Goal: Information Seeking & Learning: Learn about a topic

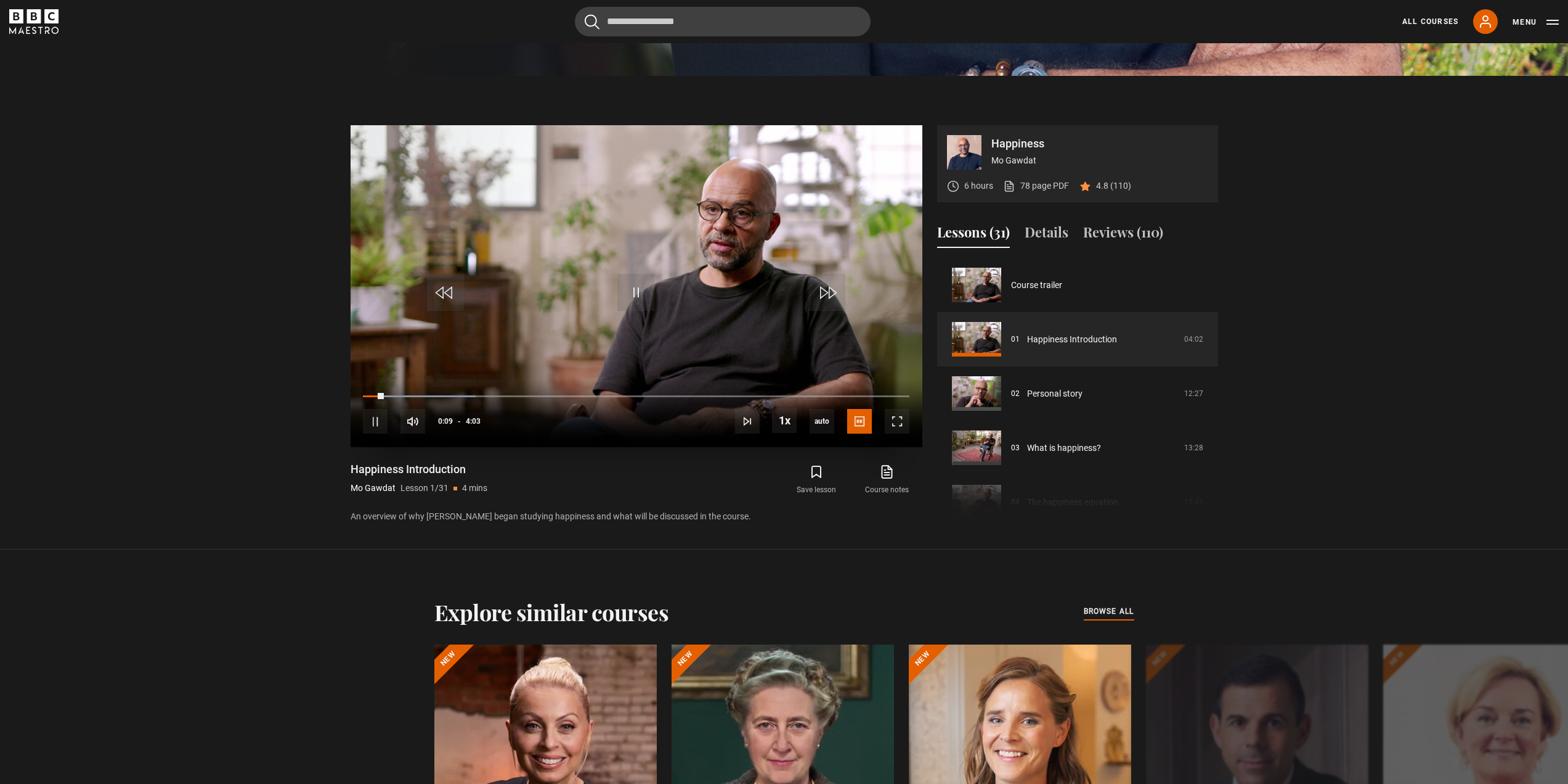
scroll to position [605, 0]
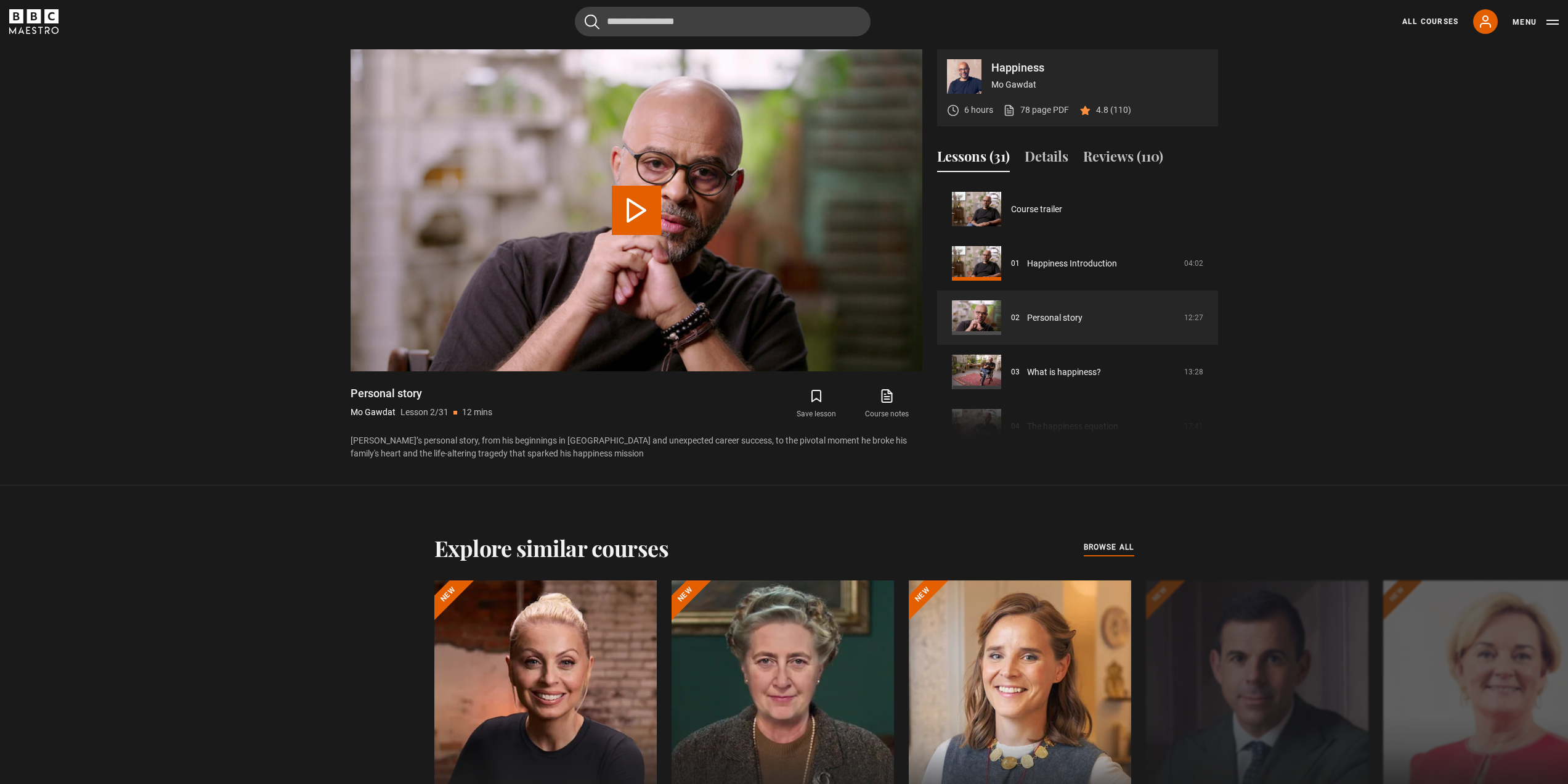
scroll to position [54, 0]
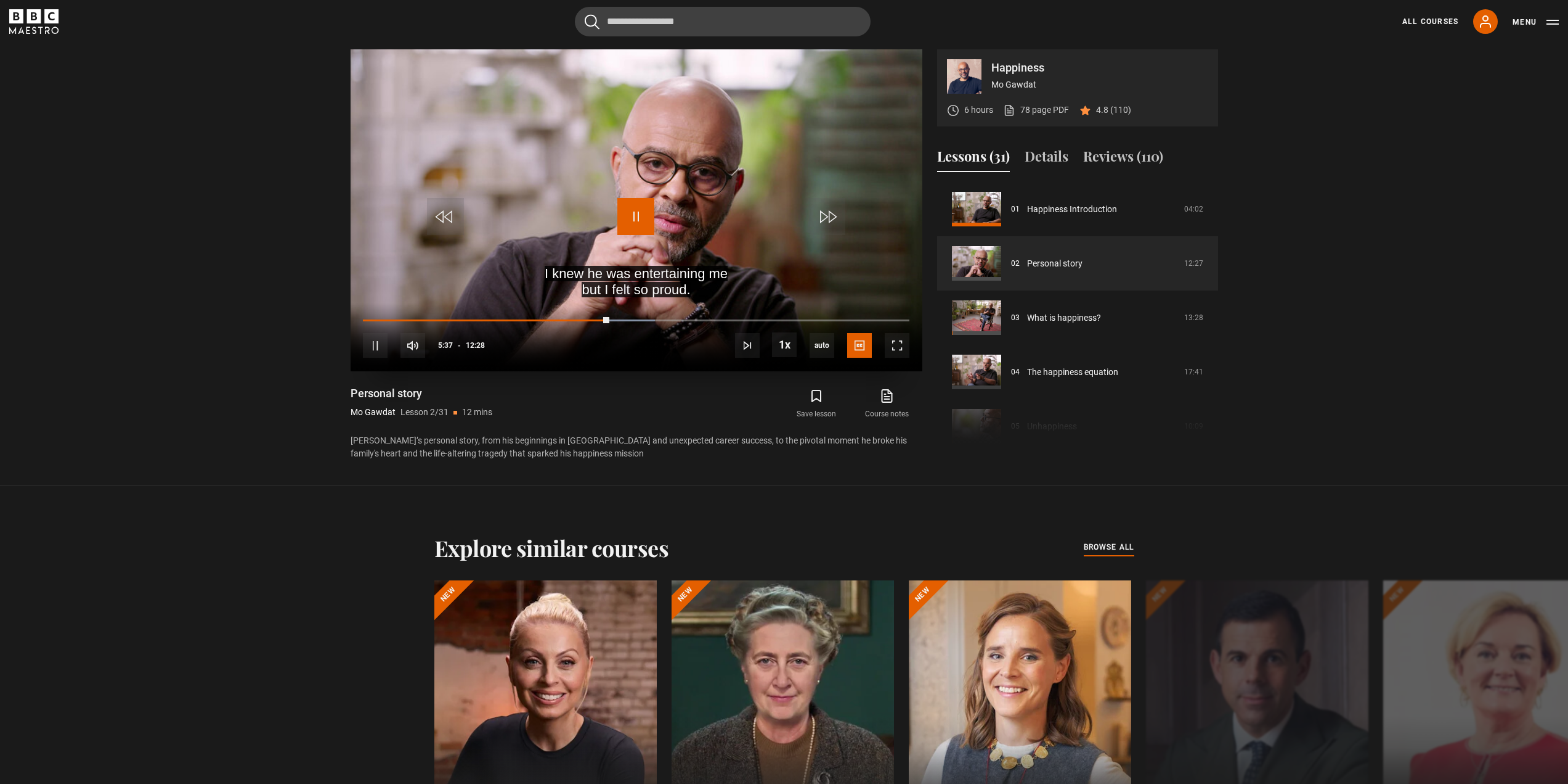
click at [643, 208] on span "Video Player" at bounding box center [635, 216] width 37 height 37
click at [630, 223] on span "Video Player" at bounding box center [635, 216] width 37 height 37
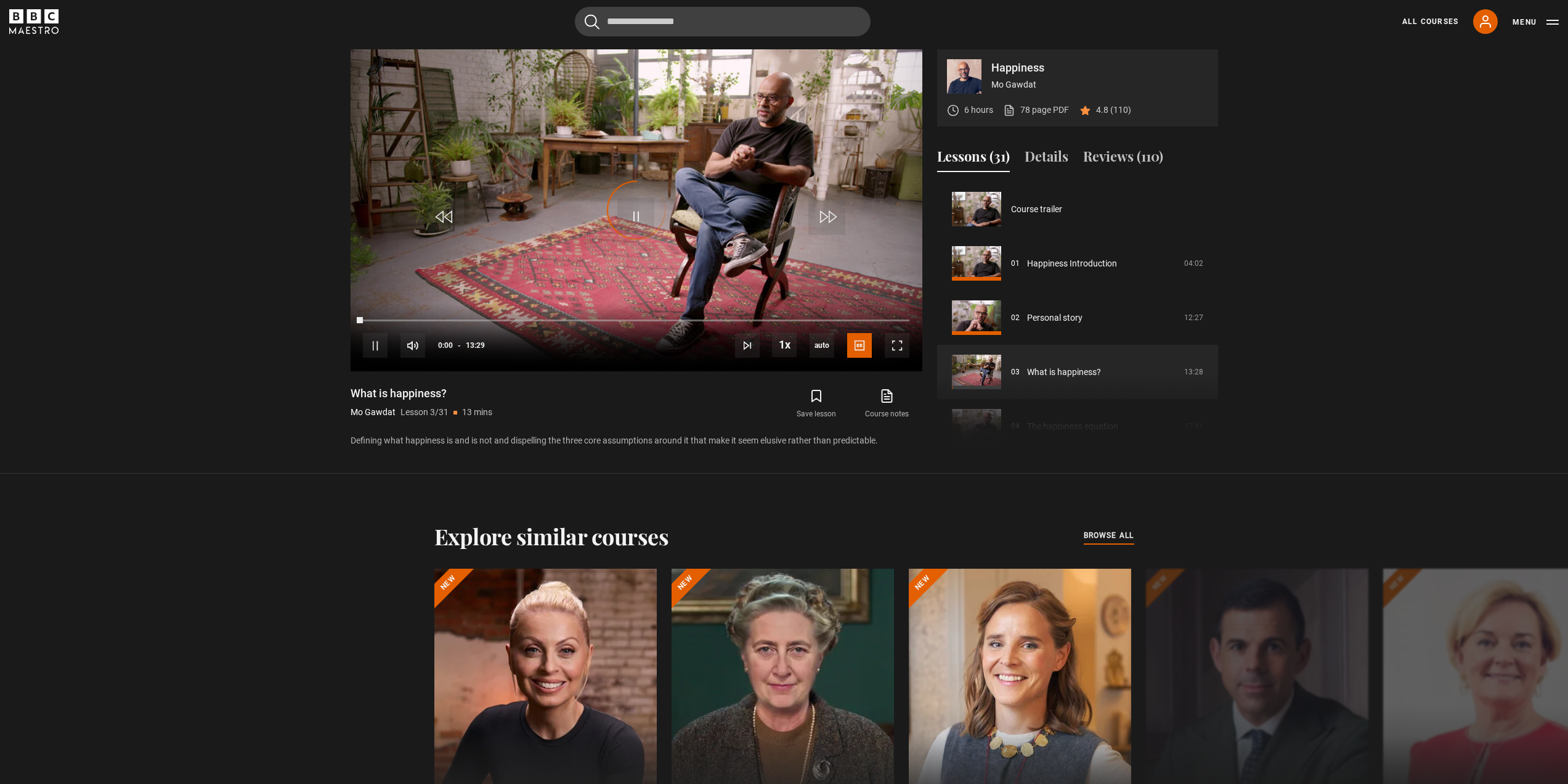
scroll to position [109, 0]
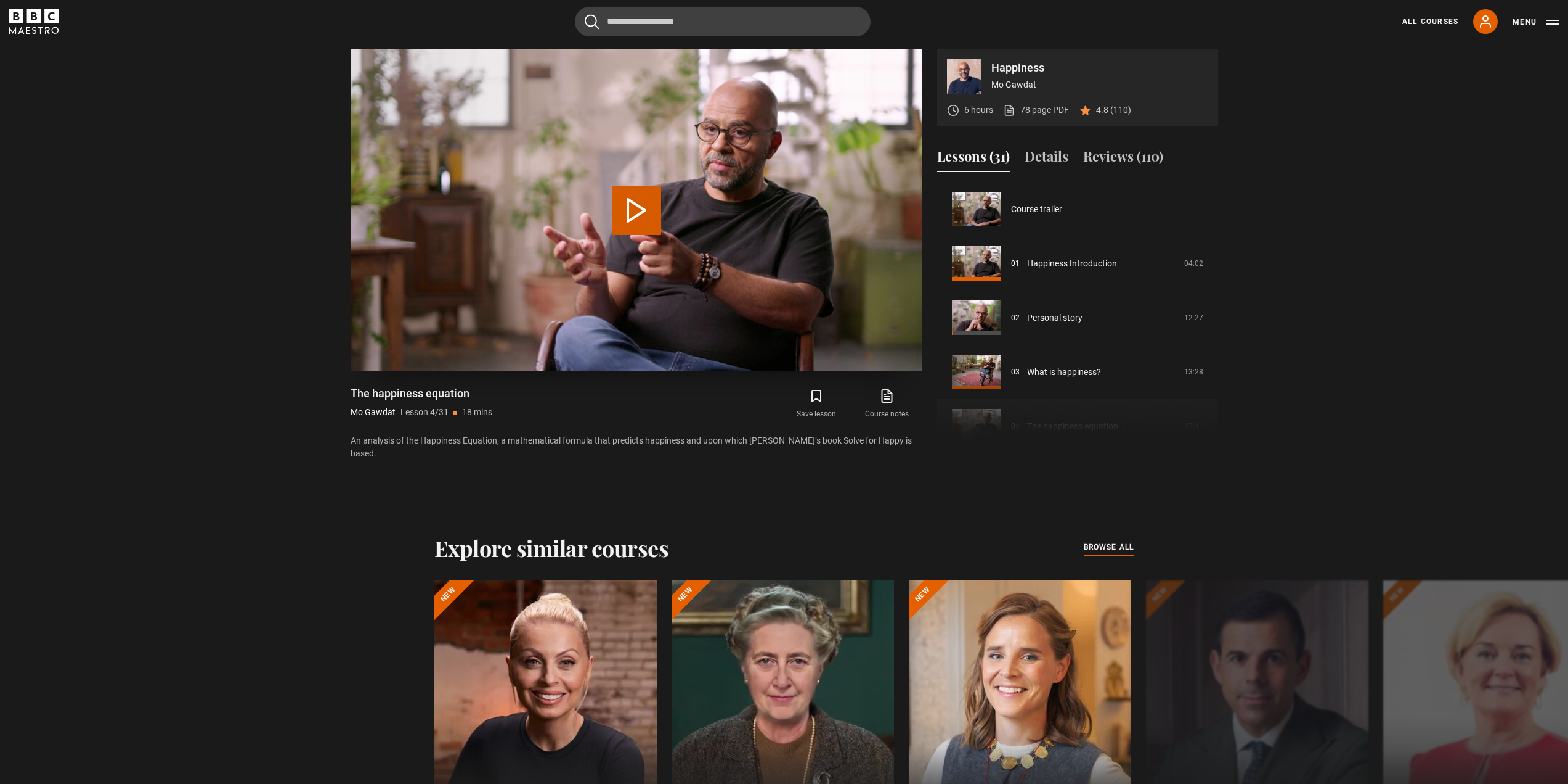
scroll to position [162, 0]
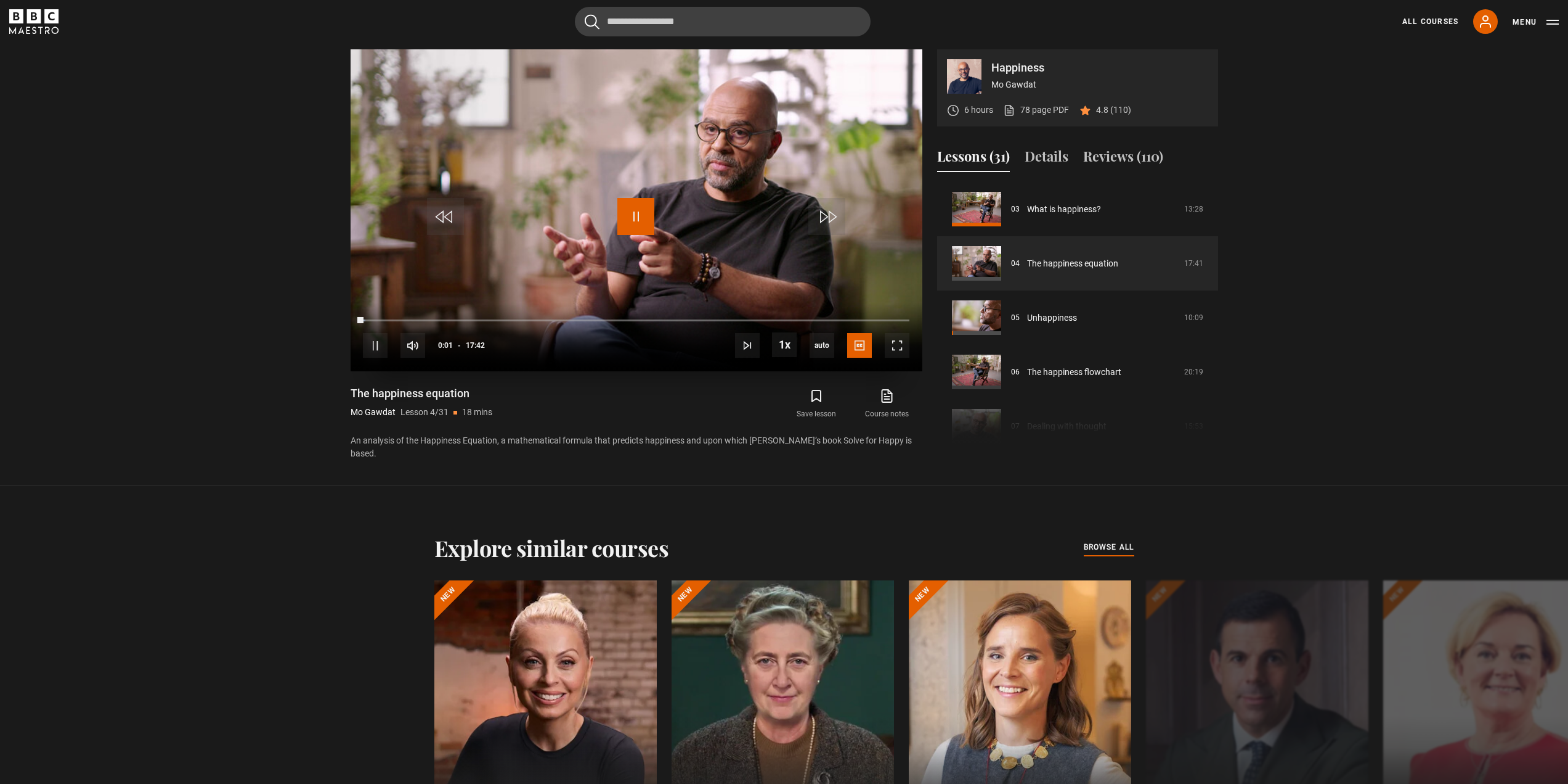
click at [639, 218] on span "Video Player" at bounding box center [635, 216] width 37 height 37
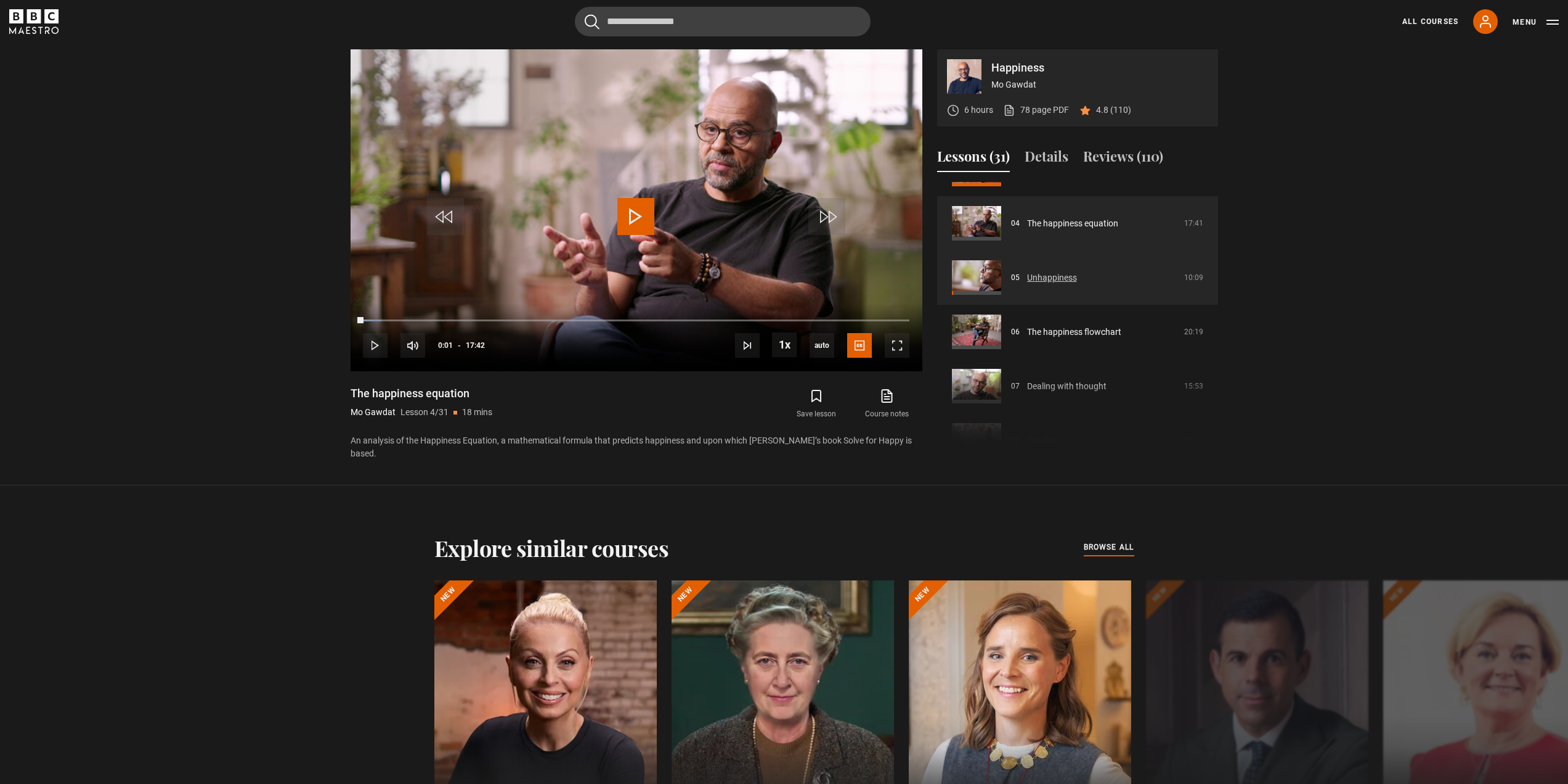
scroll to position [225, 0]
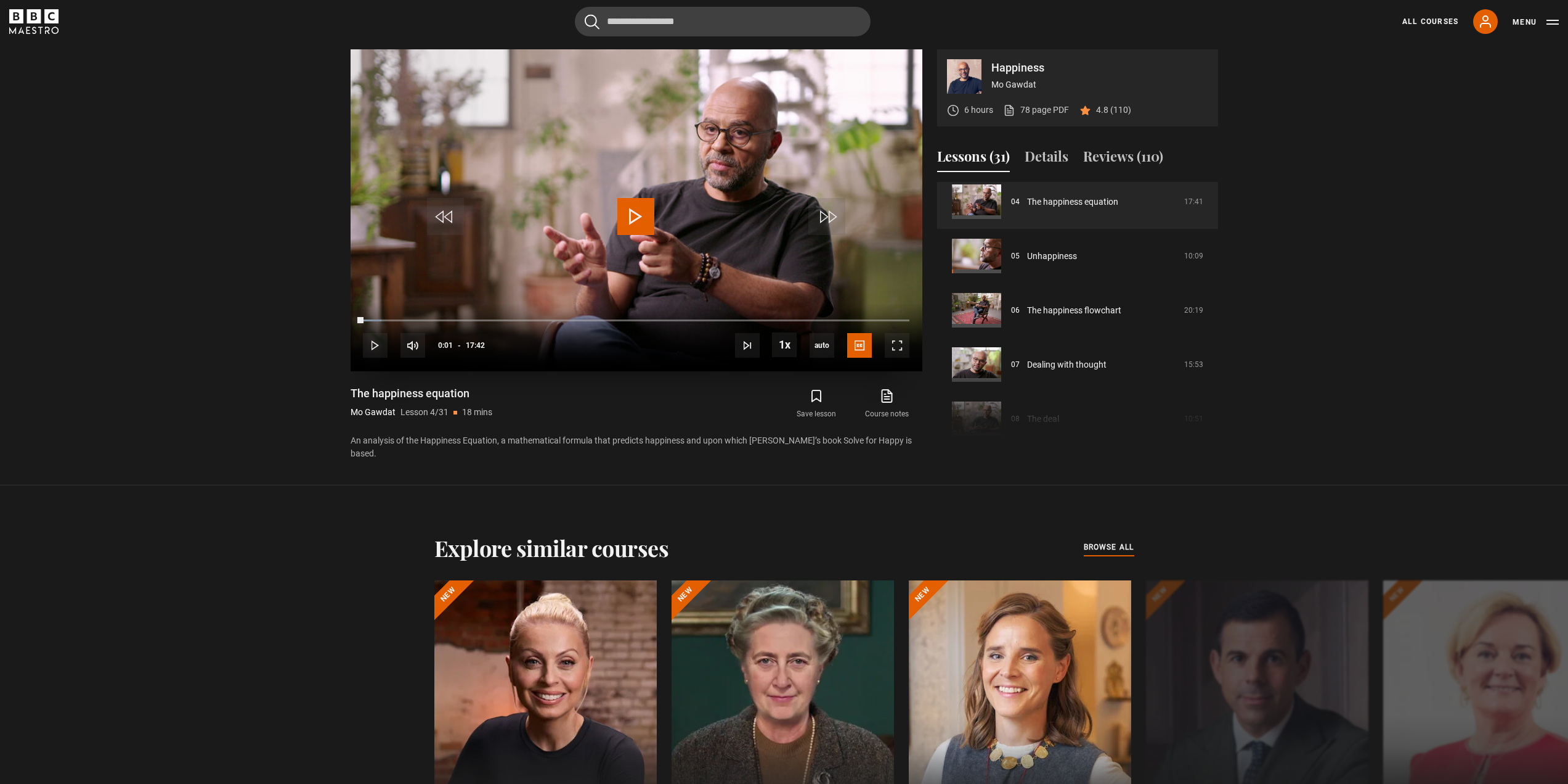
click at [622, 221] on span "Video Player" at bounding box center [635, 216] width 37 height 37
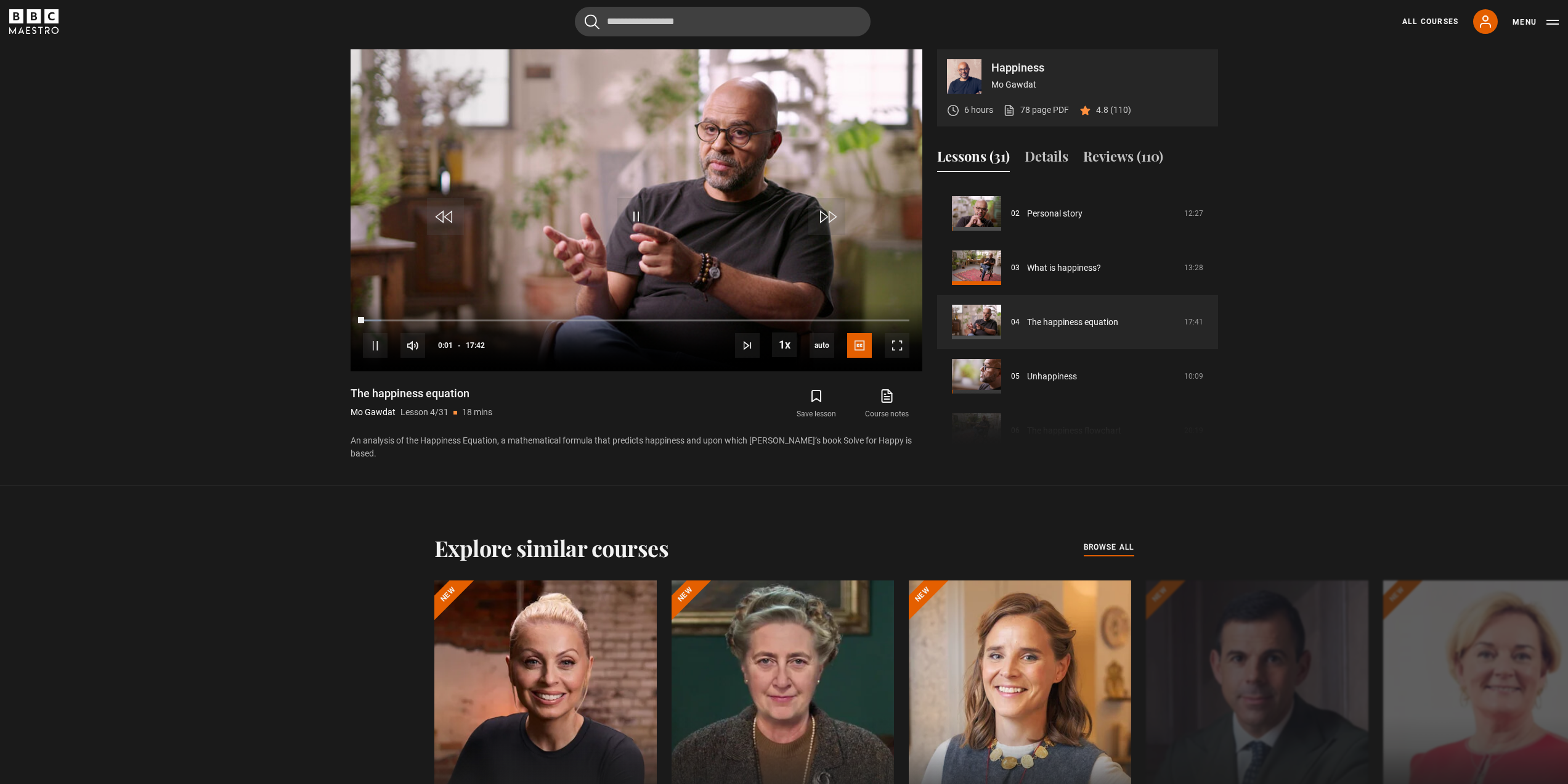
scroll to position [101, 0]
click at [1044, 109] on link "78 page PDF (opens in new tab)" at bounding box center [1037, 111] width 66 height 13
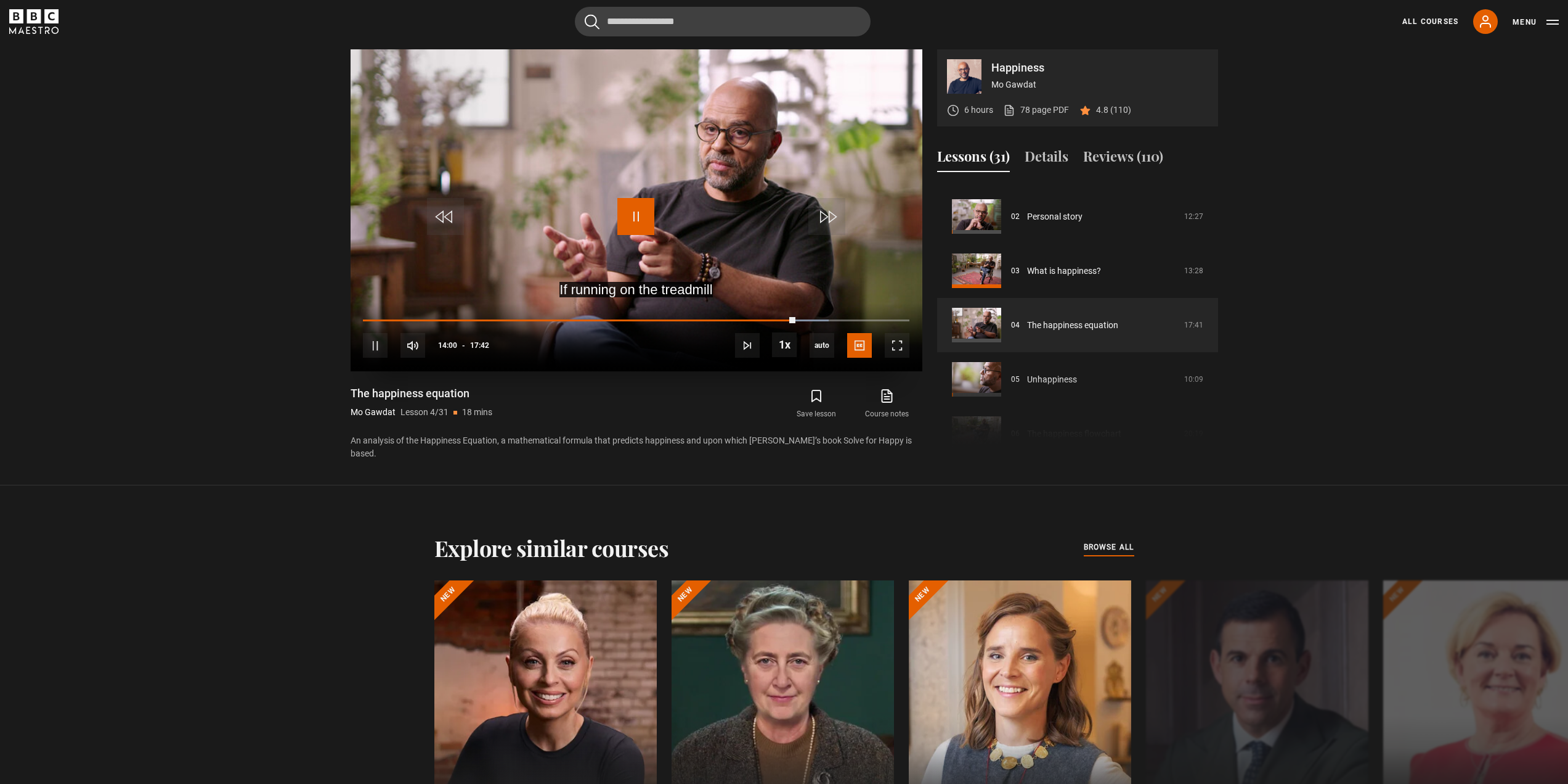
click at [634, 212] on span "Video Player" at bounding box center [635, 216] width 37 height 37
click at [640, 207] on span "Video Player" at bounding box center [635, 216] width 37 height 37
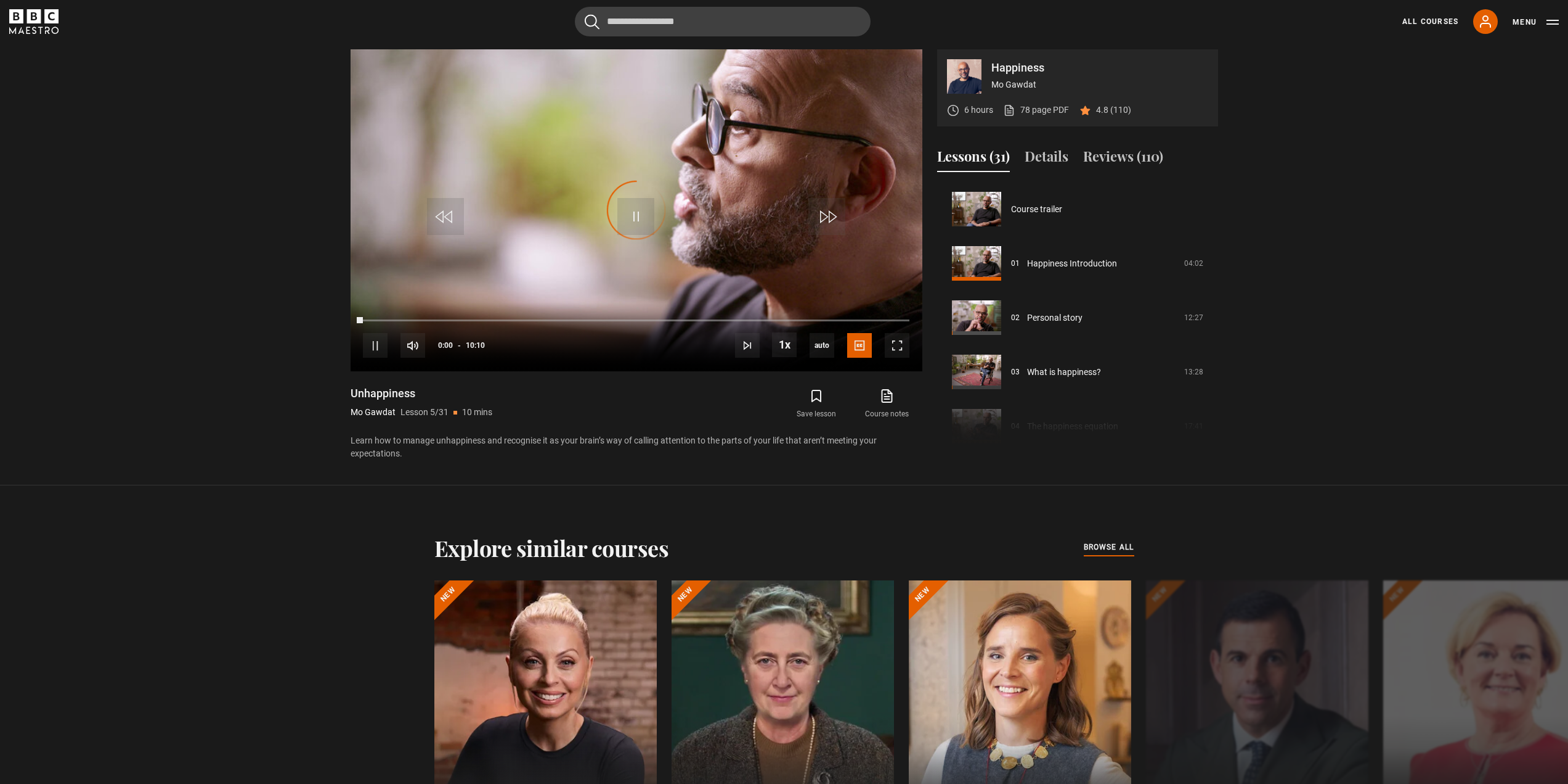
scroll to position [217, 0]
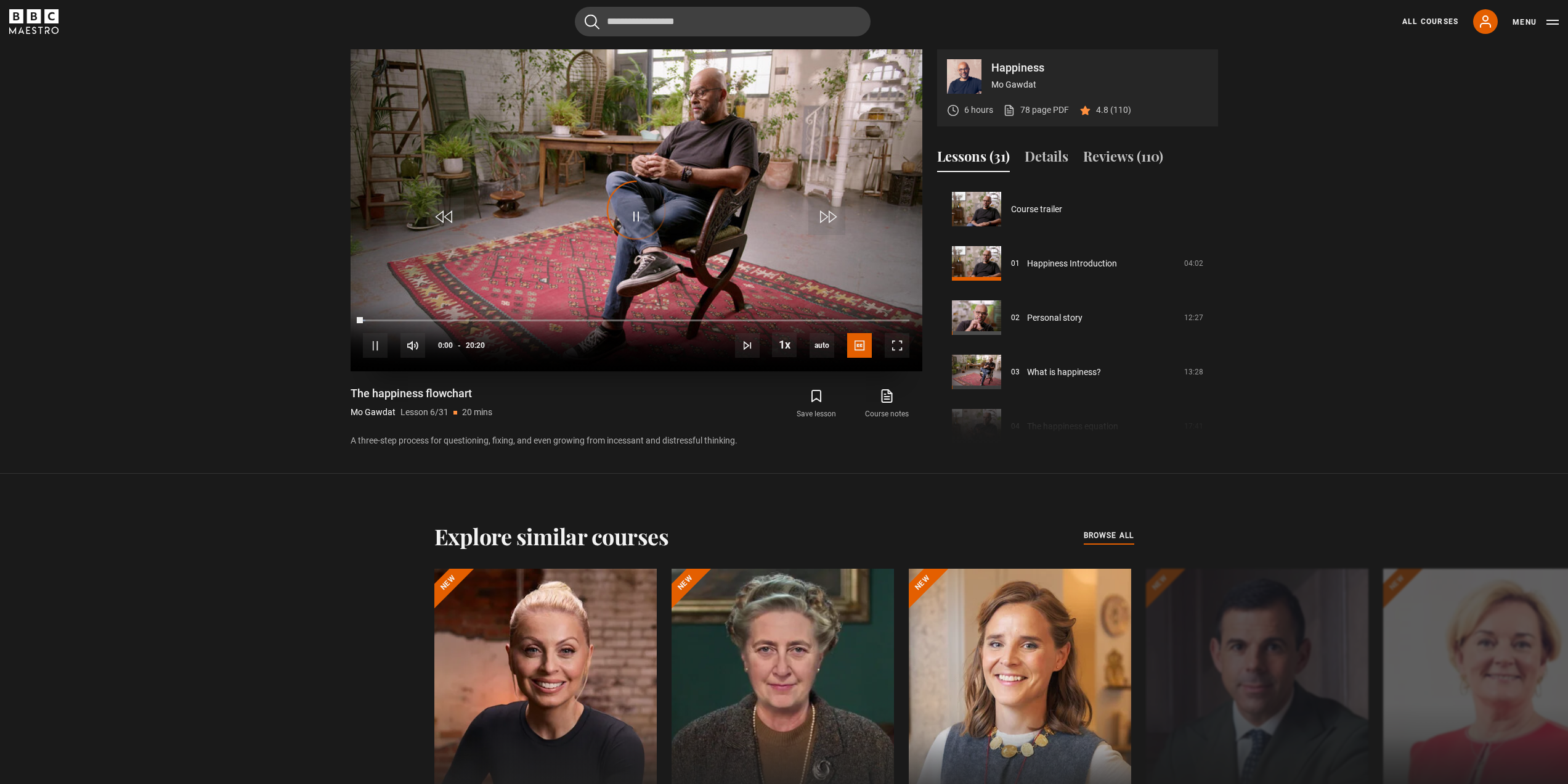
scroll to position [271, 0]
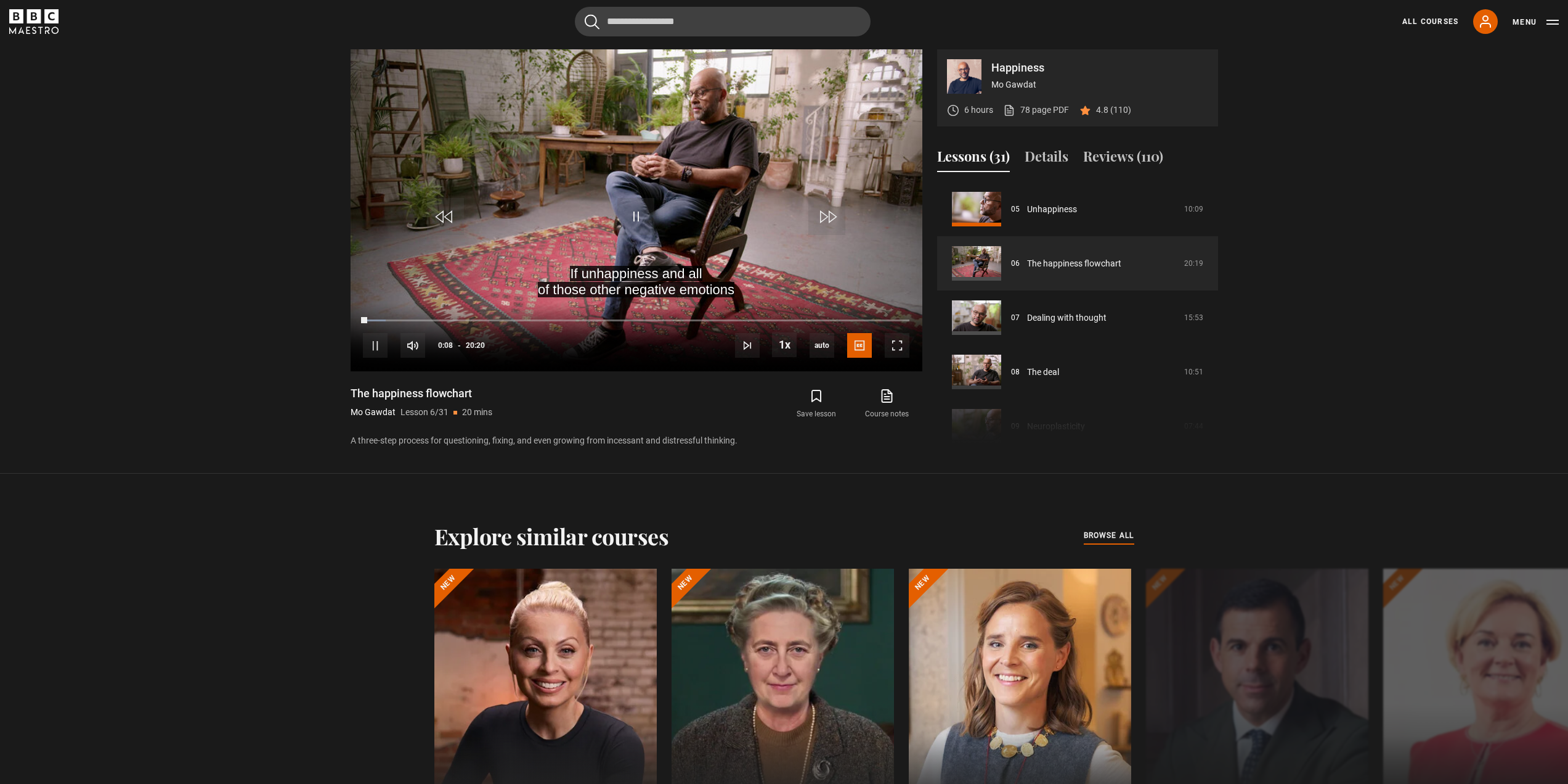
click at [1408, 393] on section "Happiness Mo Gawdat 6 hours 78 page PDF (opens in new tab) 4.8 (110) If unhappi…" at bounding box center [784, 236] width 1568 height 473
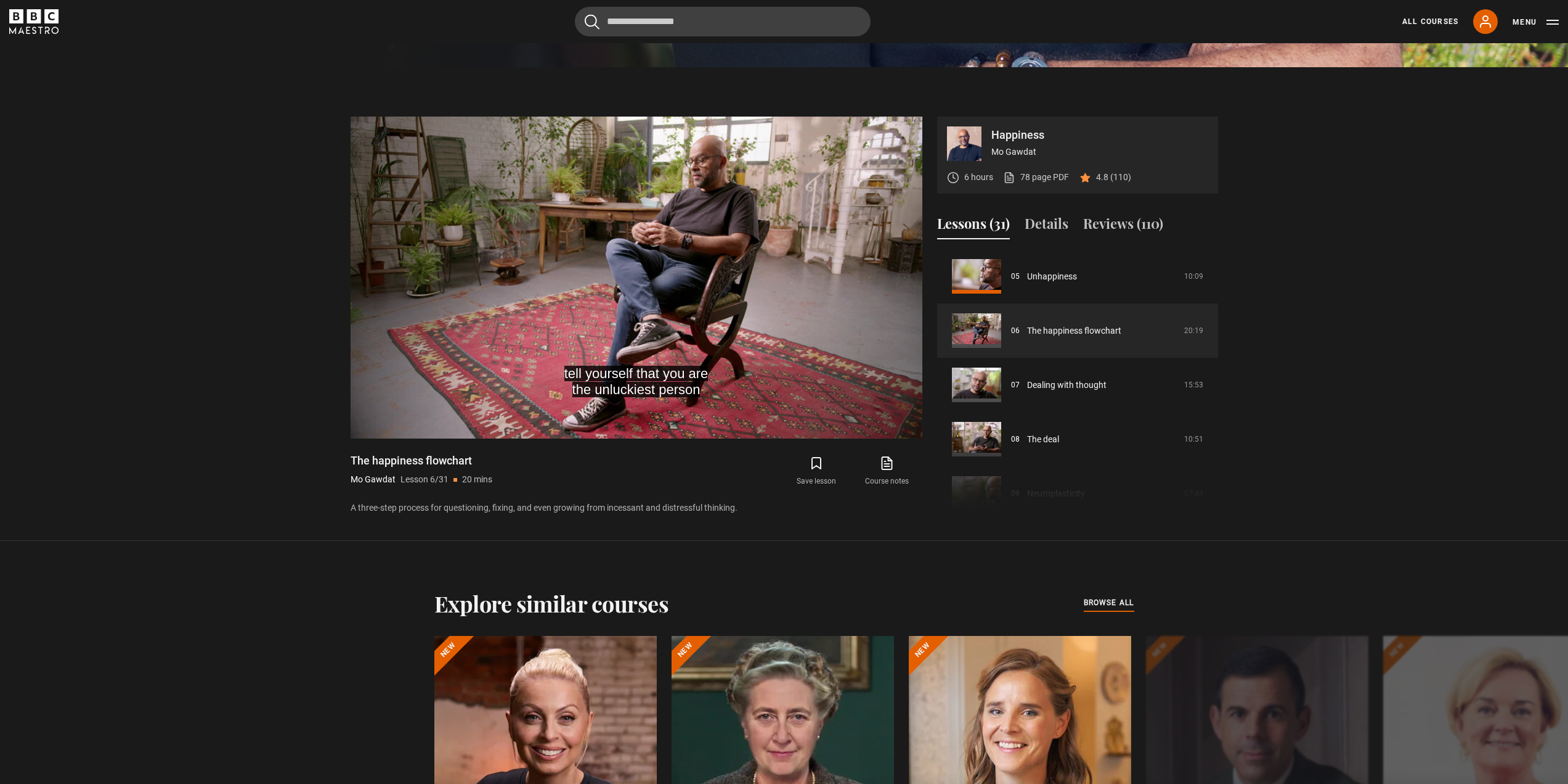
scroll to position [543, 0]
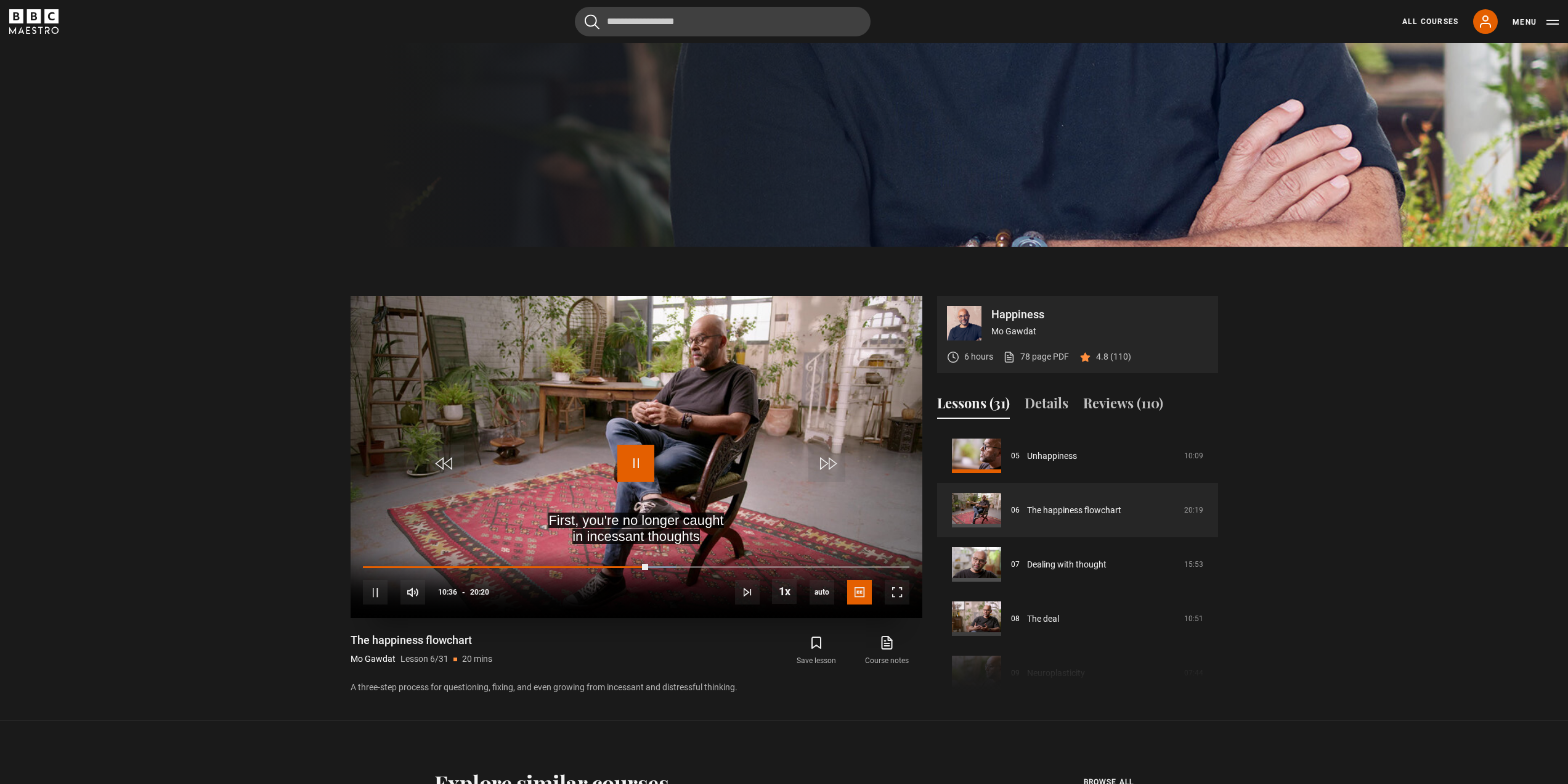
click at [636, 461] on span "Video Player" at bounding box center [635, 463] width 37 height 37
click at [644, 462] on span "Video Player" at bounding box center [635, 463] width 37 height 37
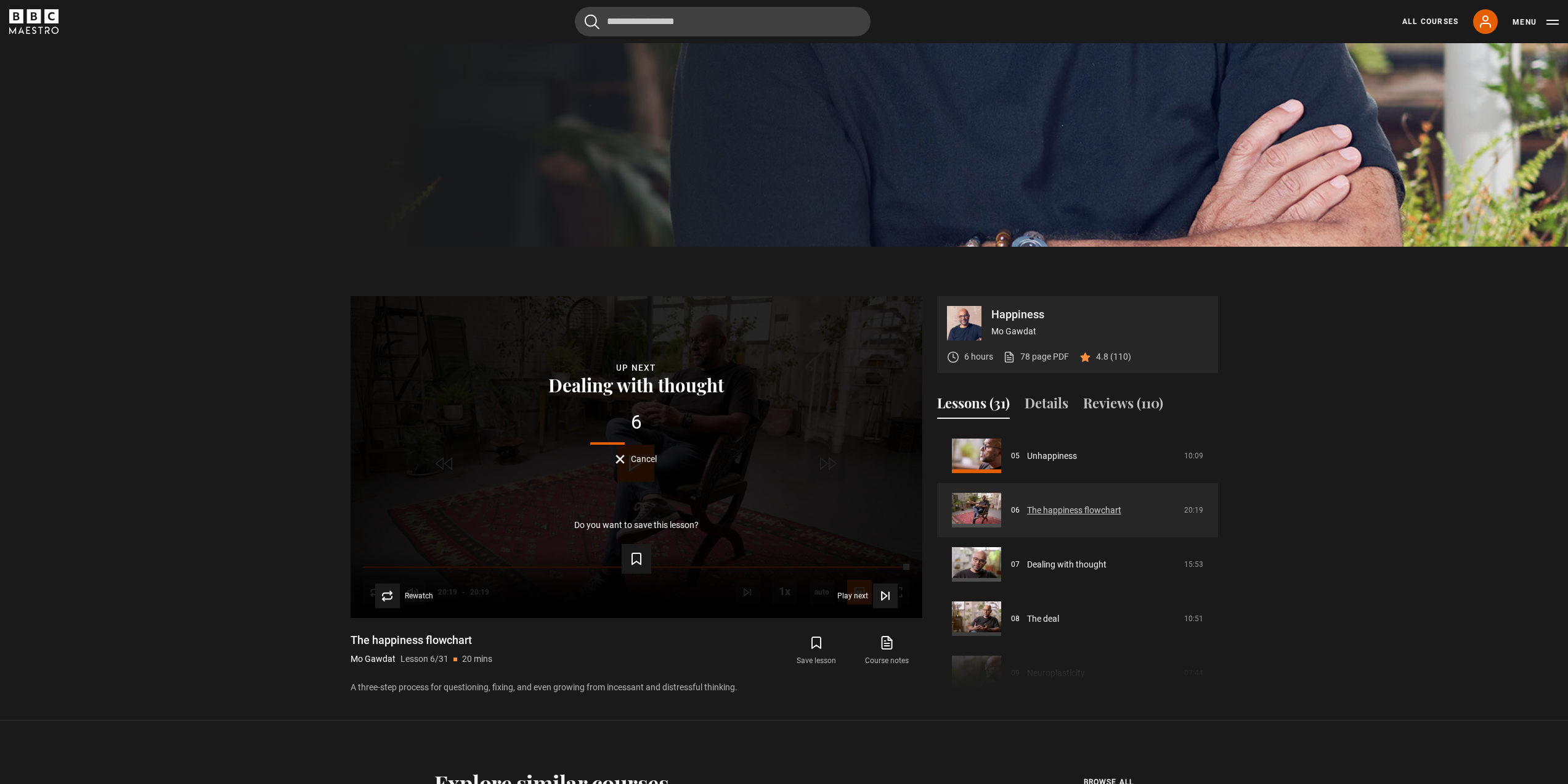
click at [1101, 503] on link "The happiness flowchart" at bounding box center [1074, 510] width 94 height 13
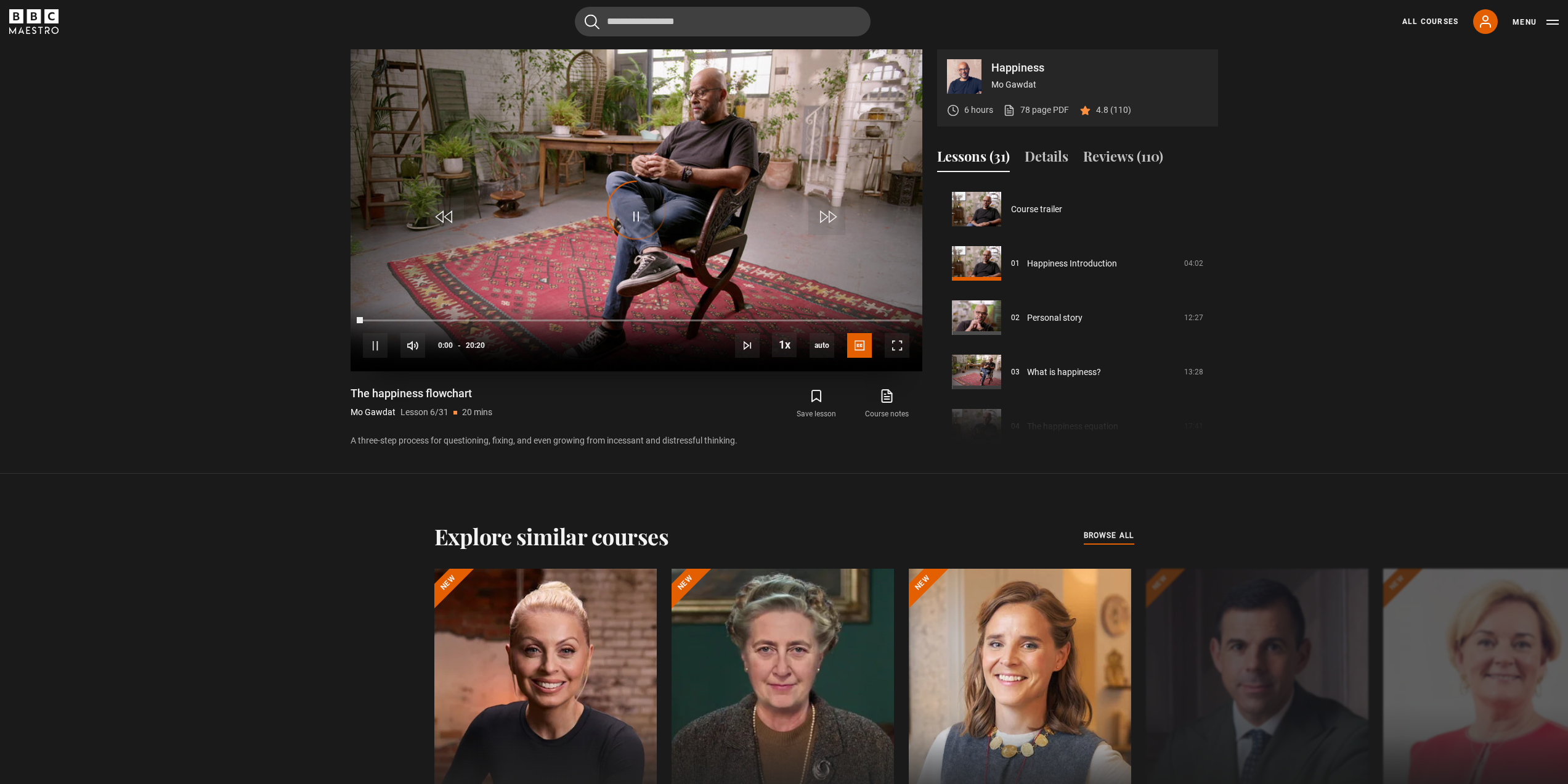
scroll to position [271, 0]
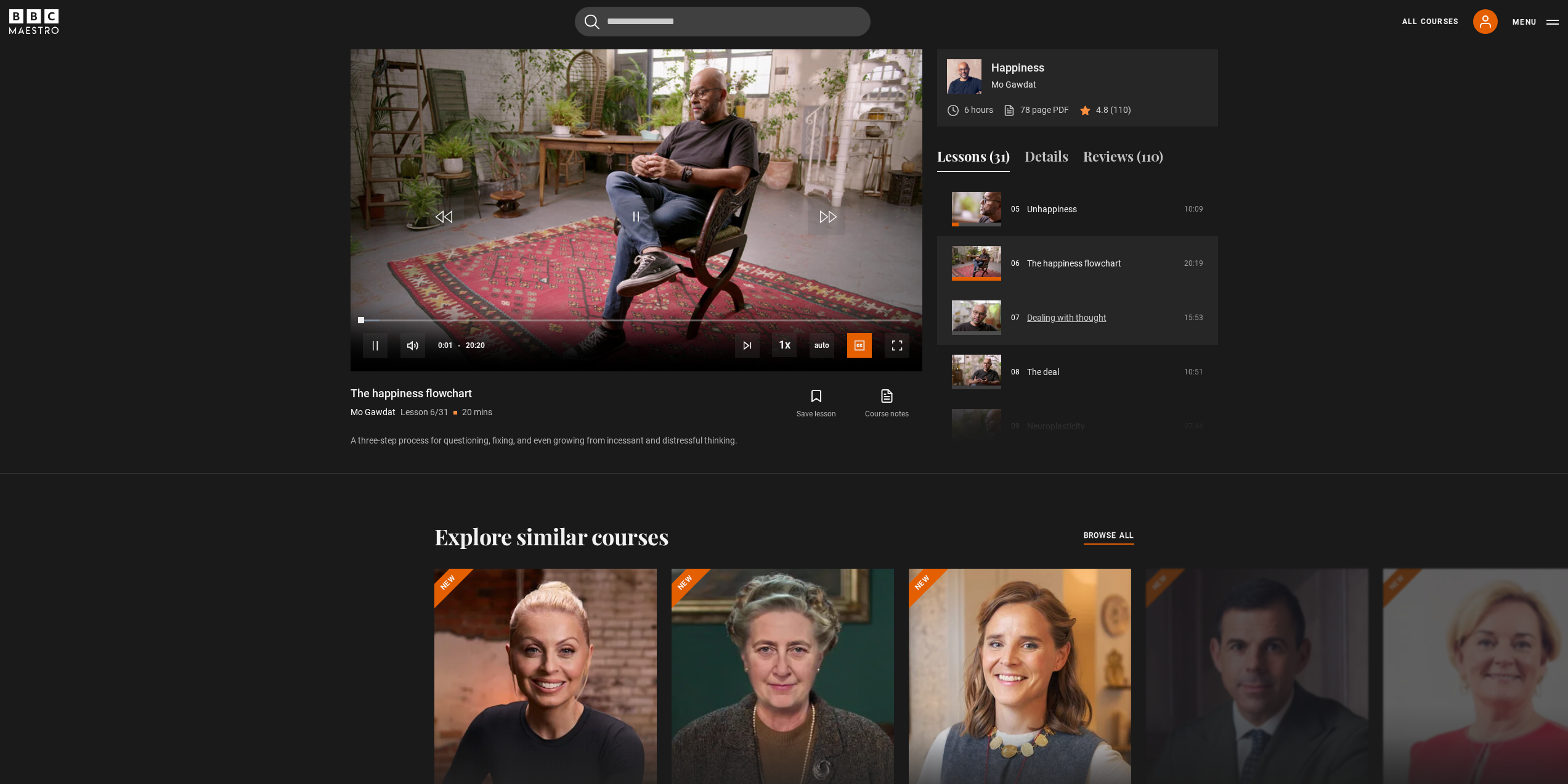
click at [1027, 320] on link "Dealing with thought" at bounding box center [1067, 318] width 79 height 13
